Goal: Task Accomplishment & Management: Complete application form

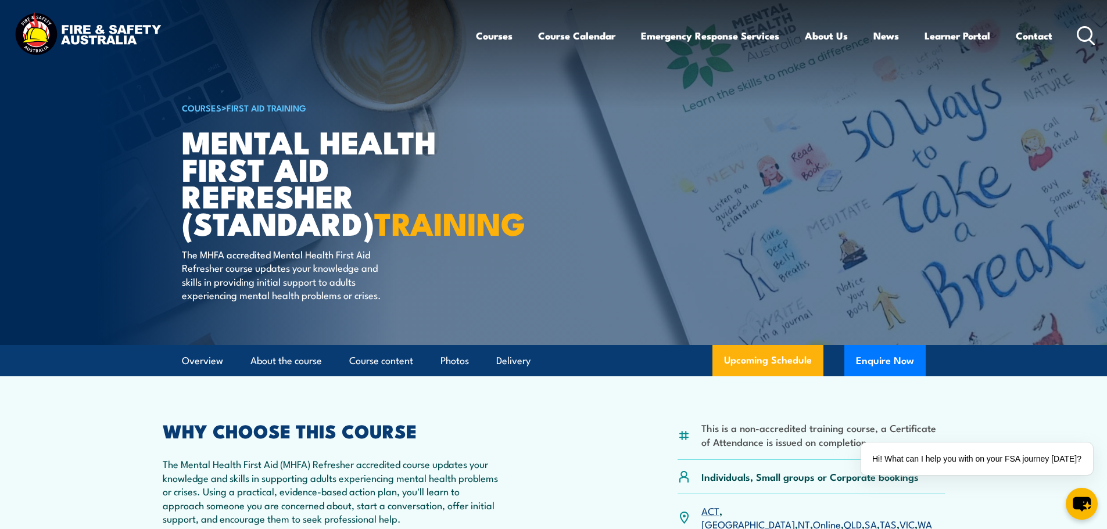
click at [210, 106] on link "COURSES" at bounding box center [202, 107] width 40 height 13
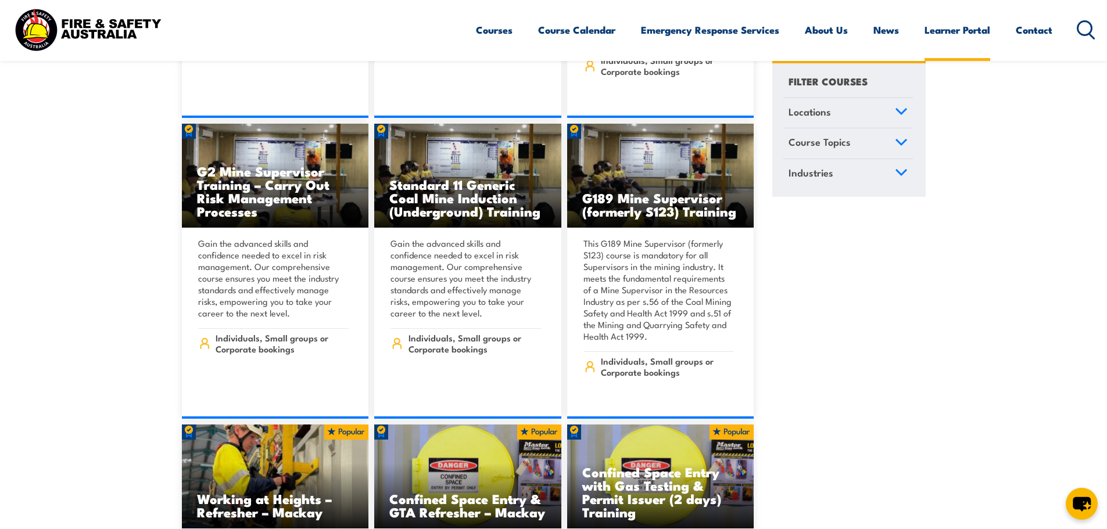
scroll to position [6919, 0]
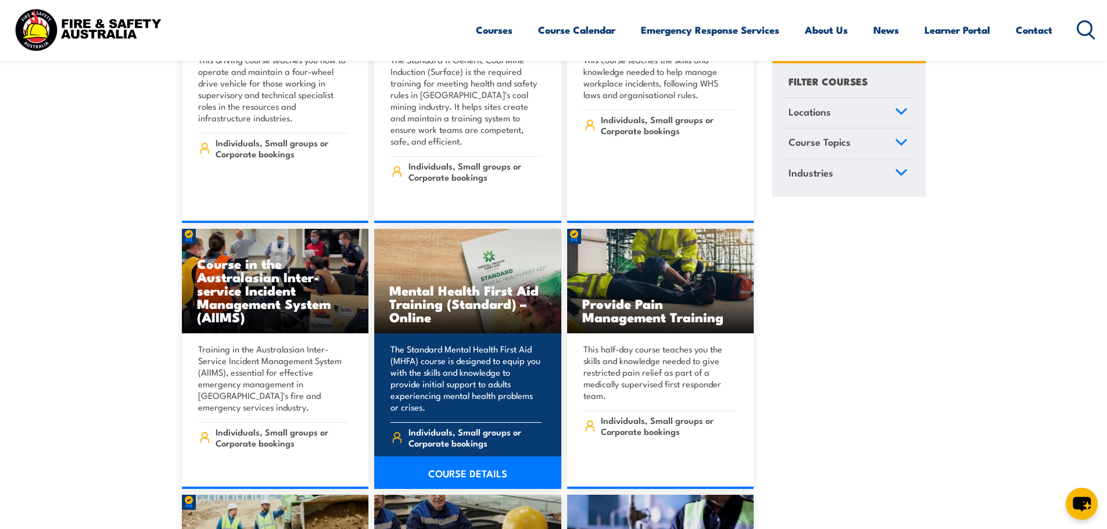
click at [482, 284] on h3 "Mental Health First Aid Training (Standard) – Online" at bounding box center [467, 304] width 157 height 40
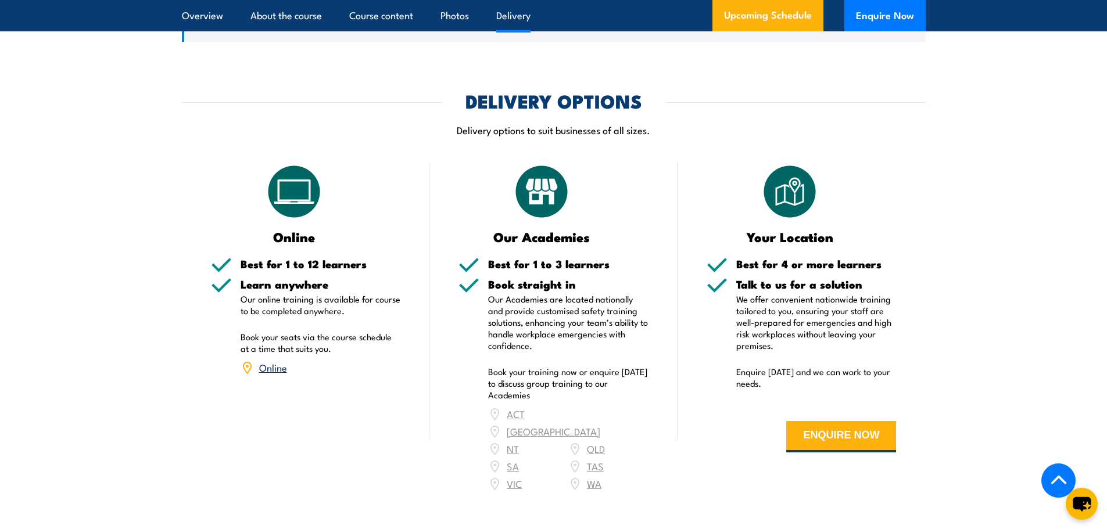
scroll to position [1917, 0]
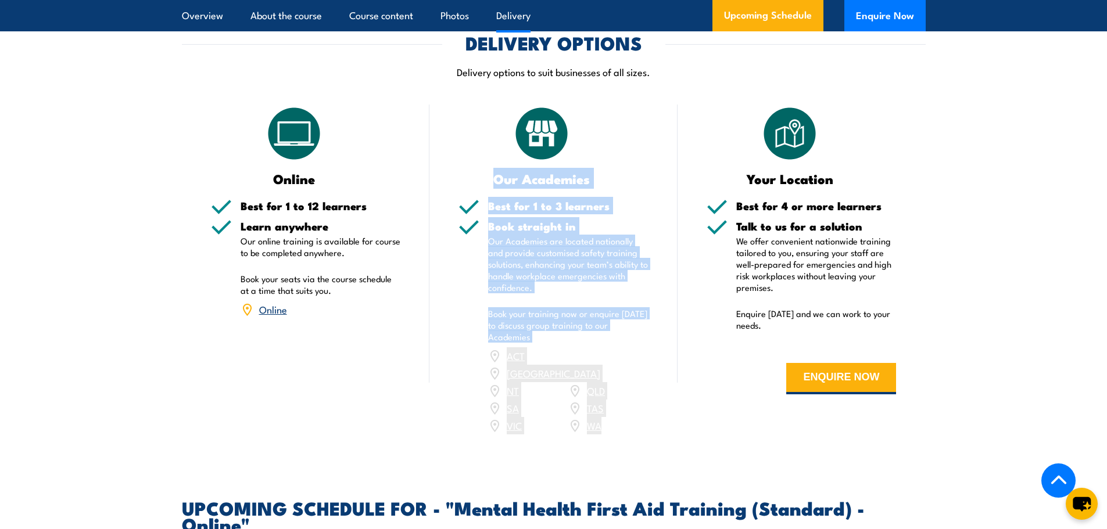
drag, startPoint x: 635, startPoint y: 403, endPoint x: 461, endPoint y: 131, distance: 323.2
click at [461, 131] on div "Our Academies Best for 1 to 3 learners Book straight in Our Academies are locat…" at bounding box center [553, 277] width 248 height 345
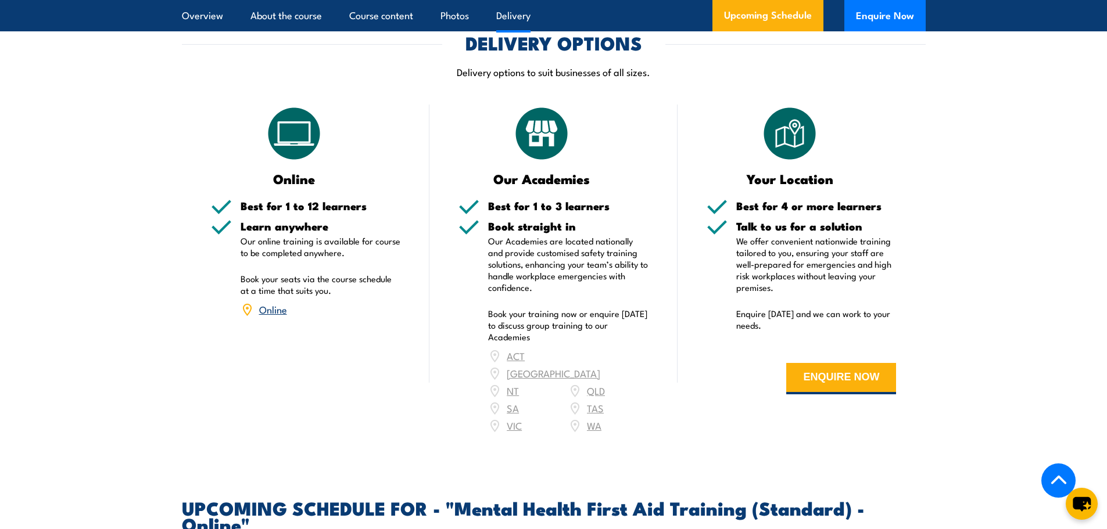
click at [691, 378] on div "Your Location Best for 4 or more learners Talk to us for a solution We offer co…" at bounding box center [802, 277] width 248 height 345
click at [832, 368] on button "ENQUIRE NOW" at bounding box center [841, 378] width 110 height 31
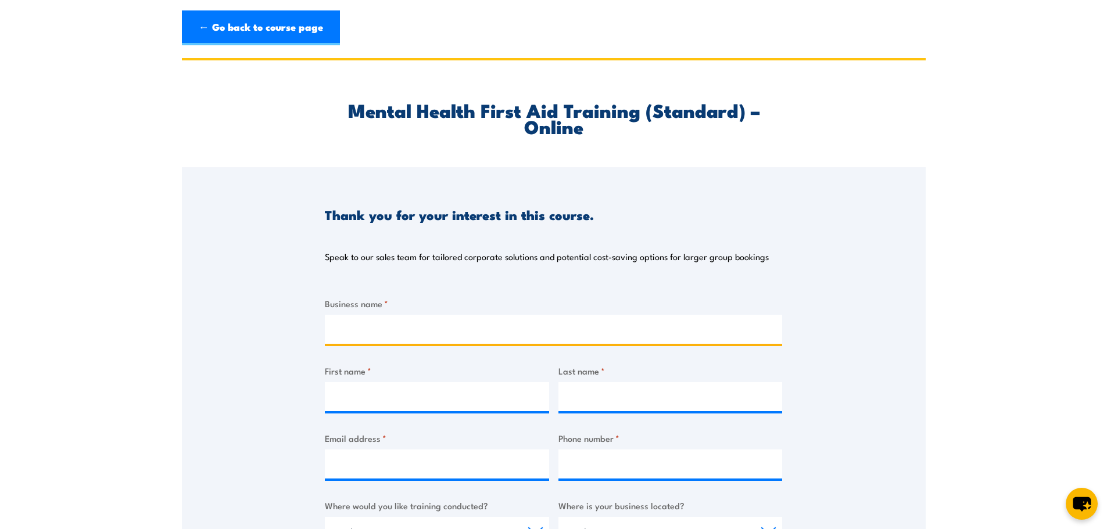
click at [422, 324] on input "Business name *" at bounding box center [553, 329] width 457 height 29
type input "Vertech"
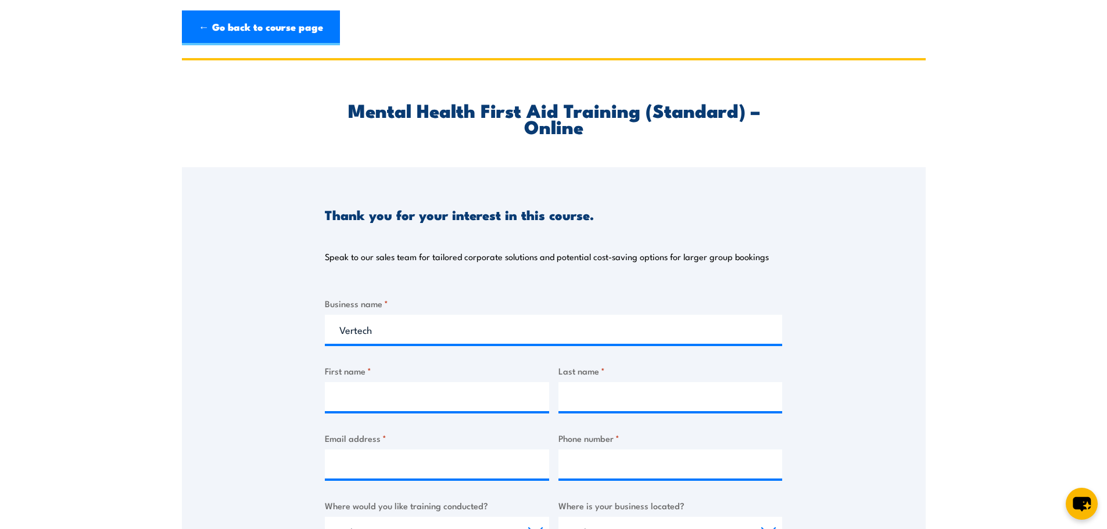
select select "WA"
click at [387, 395] on input "First name *" at bounding box center [437, 396] width 224 height 29
type input "Nicole"
type input "Hammond"
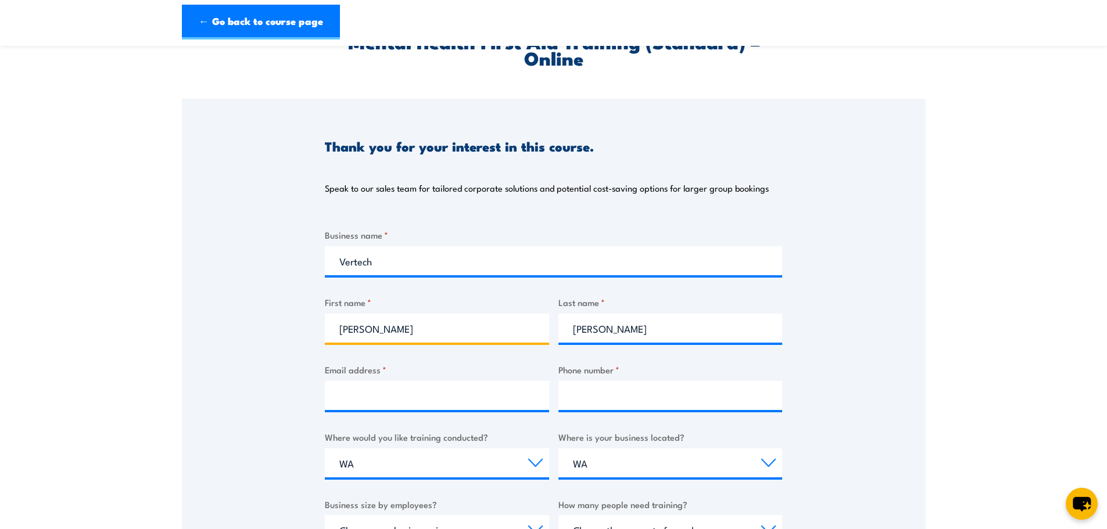
scroll to position [174, 0]
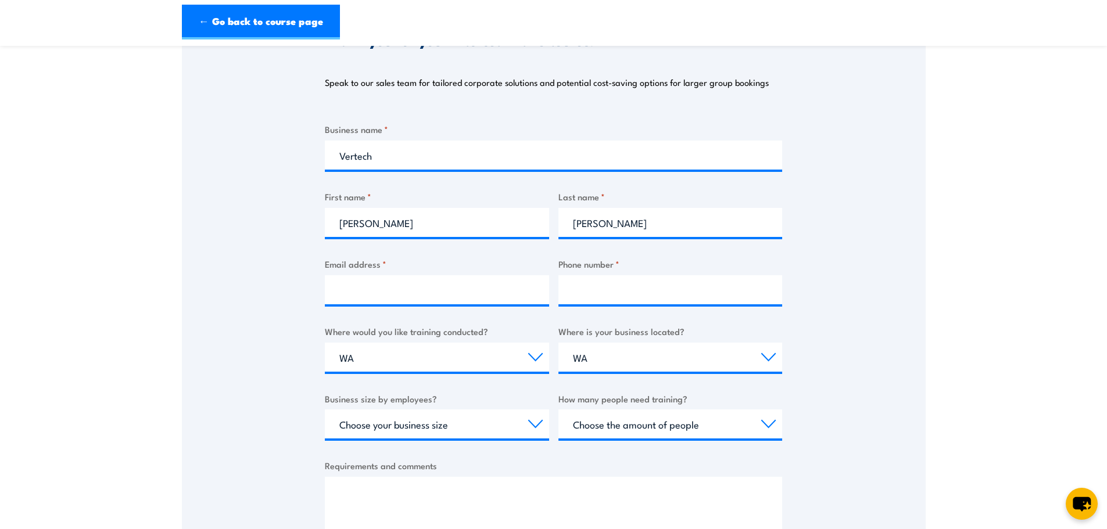
click at [363, 271] on div "Email address *" at bounding box center [437, 280] width 224 height 47
click at [358, 291] on input "Email address *" at bounding box center [437, 289] width 224 height 29
click at [353, 294] on input "Email address *" at bounding box center [437, 289] width 224 height 29
type input "nicole.hammond@vertech.com.au"
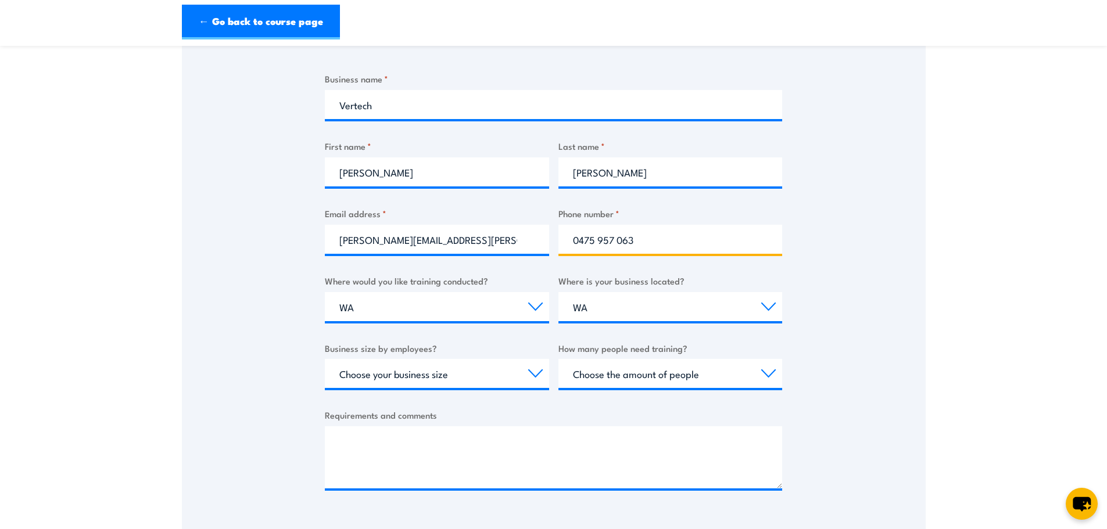
scroll to position [291, 0]
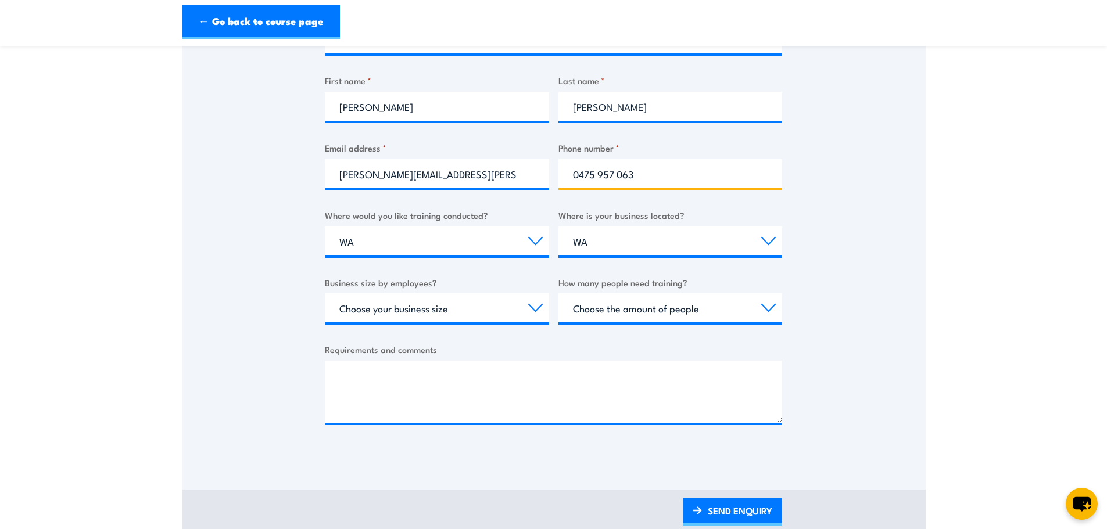
type input "0475 957 063"
click at [673, 249] on select "Select a state or territory QLD NSW VIC SA ACT WA TAS NT" at bounding box center [670, 241] width 224 height 29
click at [418, 308] on select "Choose your business size 1 to 19 20 to 199 200+" at bounding box center [437, 307] width 224 height 29
select select "20 to 199"
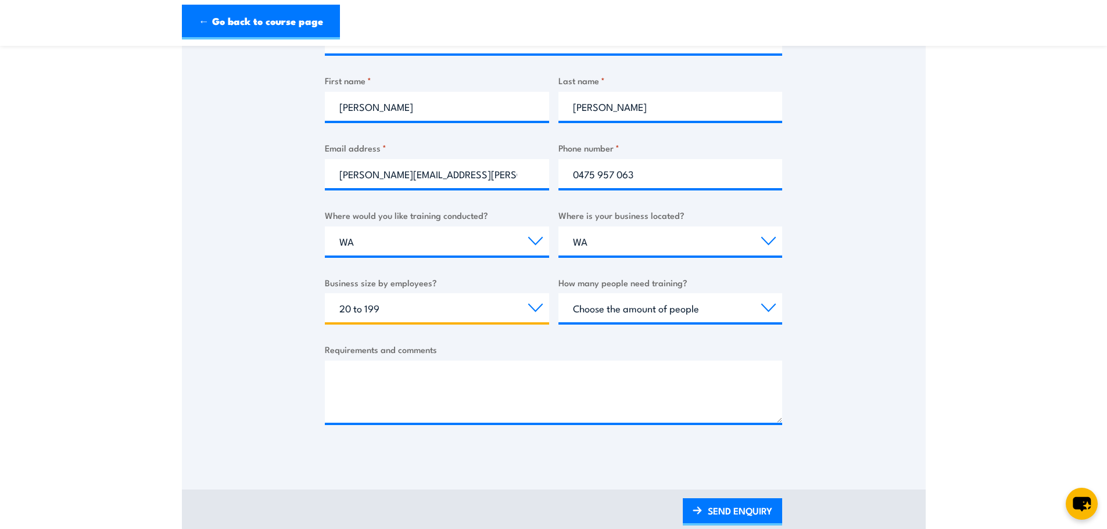
click at [325, 293] on select "Choose your business size 1 to 19 20 to 199 200+" at bounding box center [437, 307] width 224 height 29
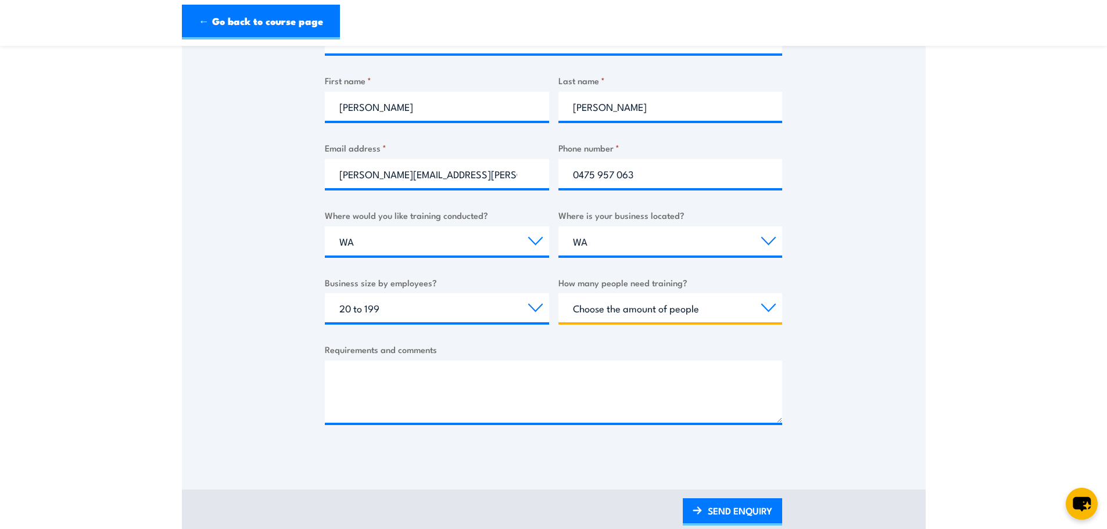
click at [632, 306] on select "Choose the amount of people 1 to 4 5 to 19 20+" at bounding box center [670, 307] width 224 height 29
select select "1 to 4"
click at [558, 293] on select "Choose the amount of people 1 to 4 5 to 19 20+" at bounding box center [670, 307] width 224 height 29
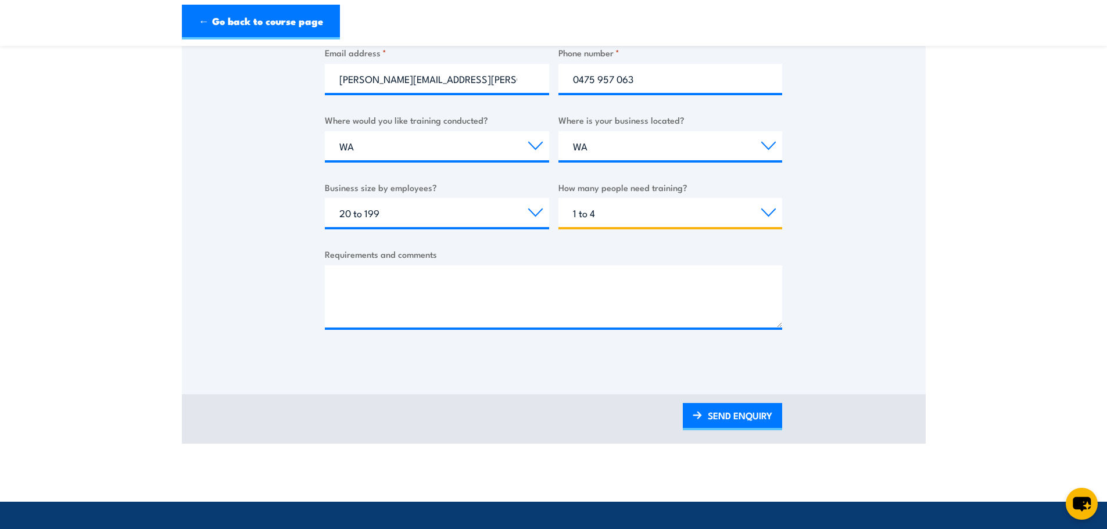
scroll to position [407, 0]
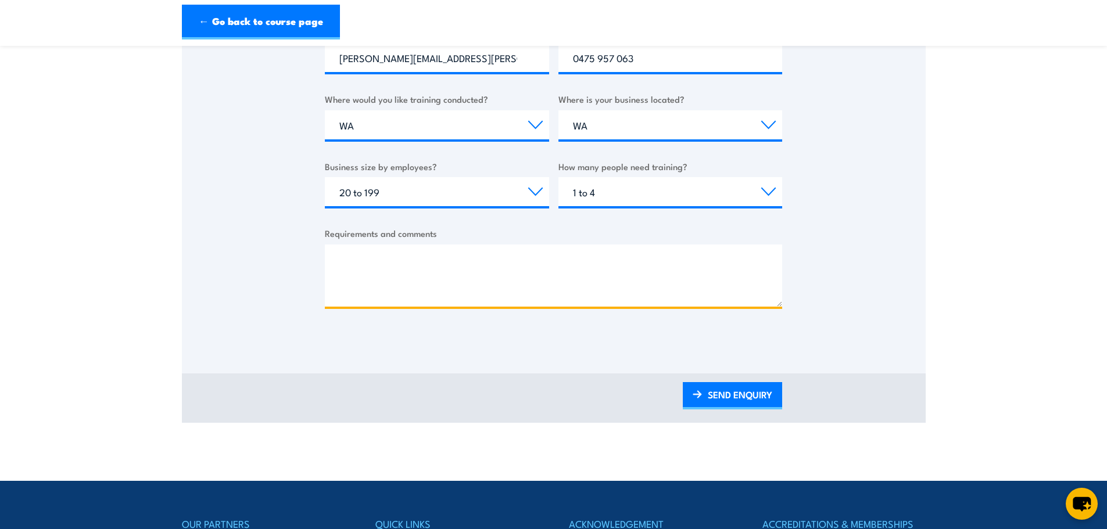
click at [411, 278] on textarea "Requirements and comments" at bounding box center [553, 276] width 457 height 62
click at [440, 289] on textarea "Hello, I am after a quote for 4 pax to attend the MHFA course" at bounding box center [553, 276] width 457 height 62
click at [611, 293] on textarea "Hello, I am after a quote for 4-10 pax to attend the MHFA course" at bounding box center [553, 276] width 457 height 62
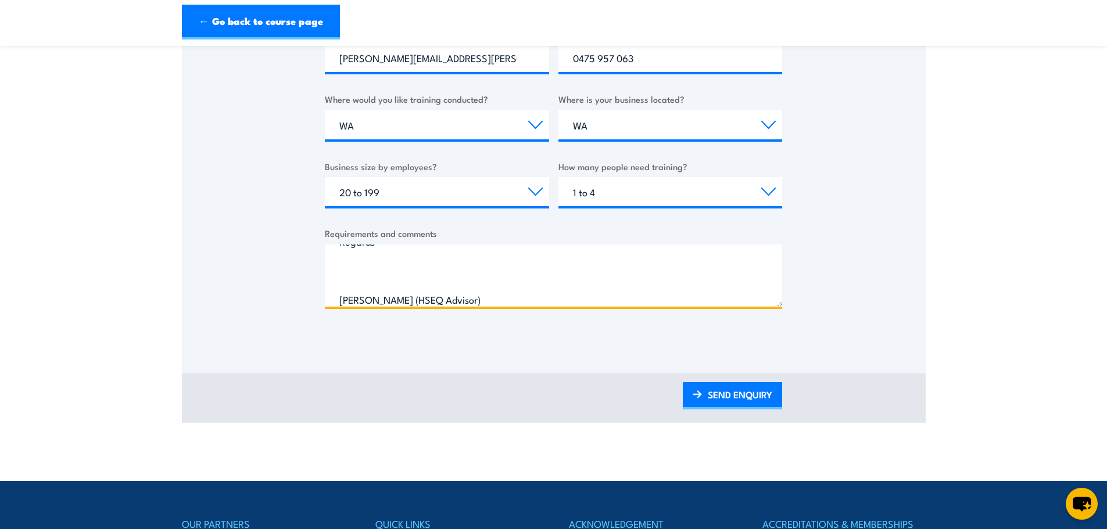
click at [407, 302] on textarea "Hello, I am after a quote for 4-10 pax to attend the MHFA course in November at…" at bounding box center [553, 276] width 457 height 62
type textarea "Hello, I am after a quote for 4-10 pax to attend the MHFA course in November at…"
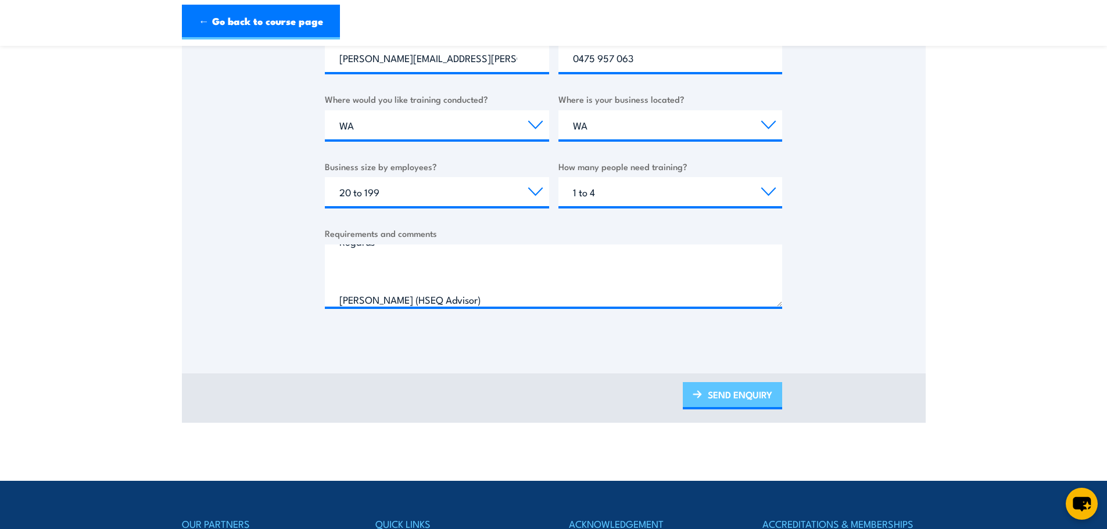
click at [764, 395] on link "SEND ENQUIRY" at bounding box center [732, 395] width 99 height 27
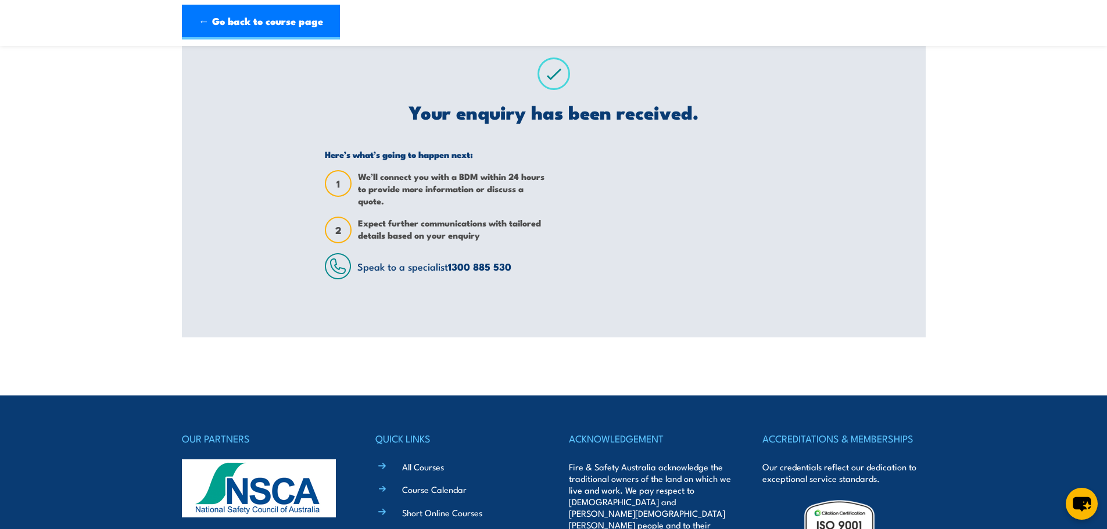
scroll to position [58, 0]
